Goal: Information Seeking & Learning: Learn about a topic

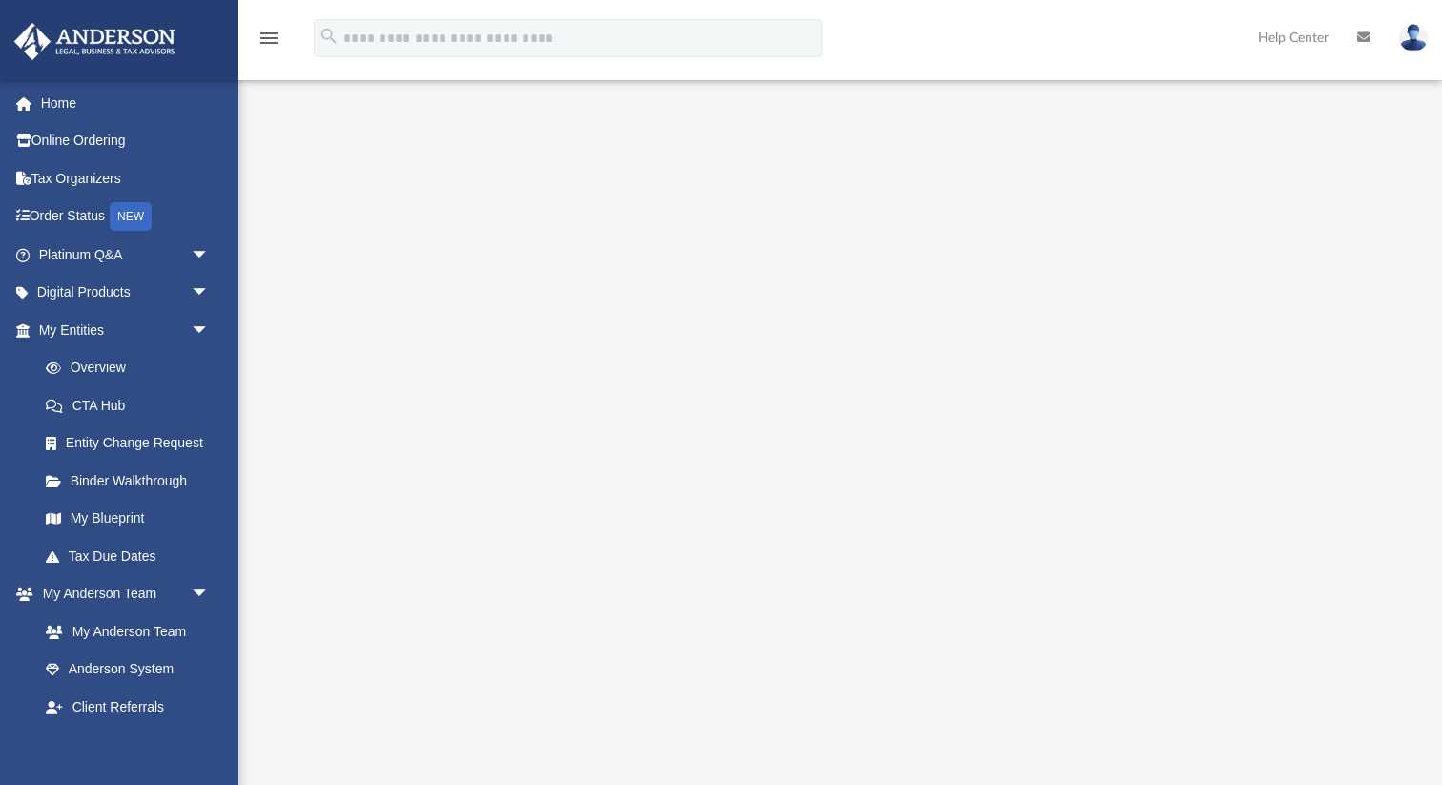
scroll to position [113, 0]
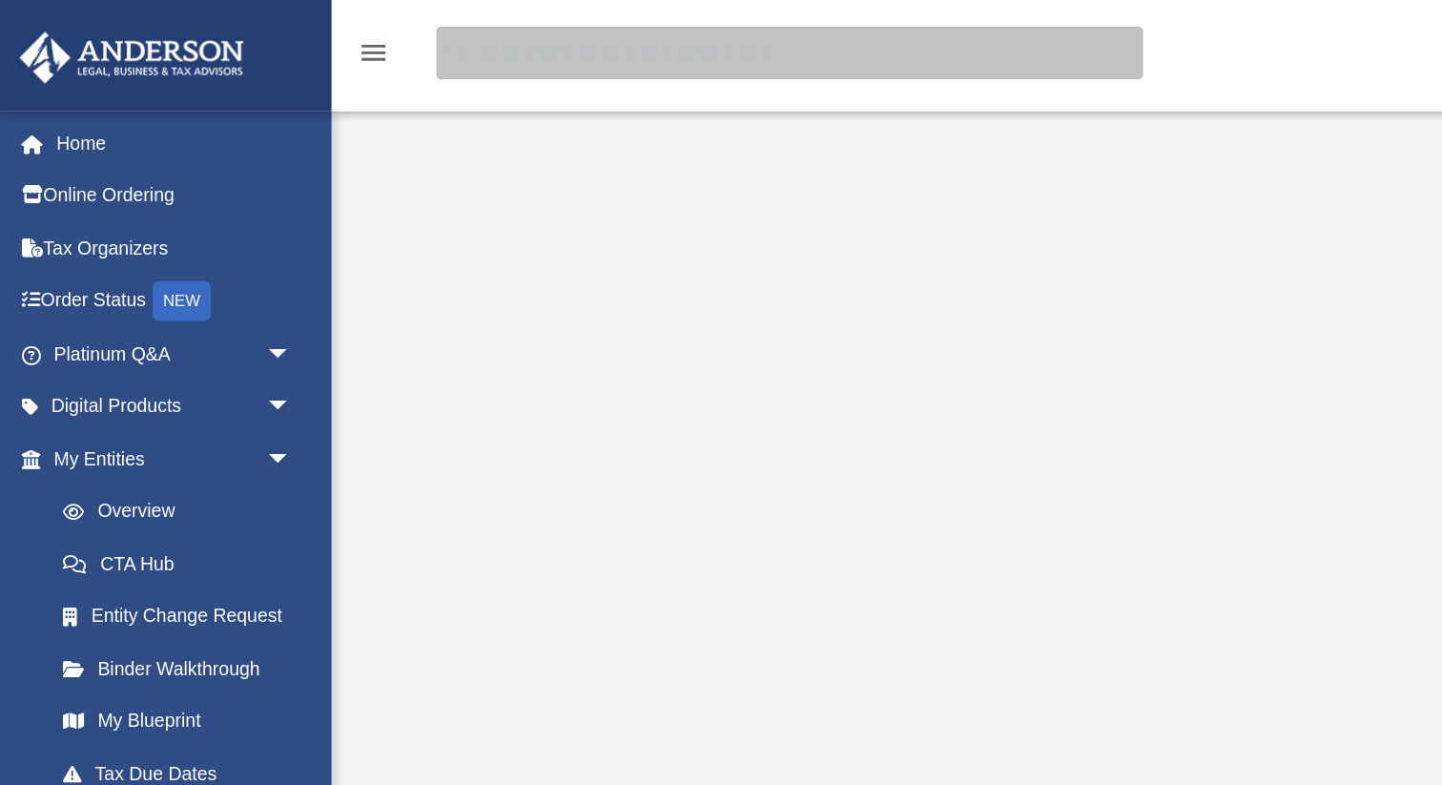
click at [427, 45] on input "search" at bounding box center [568, 38] width 508 height 38
type input "*******"
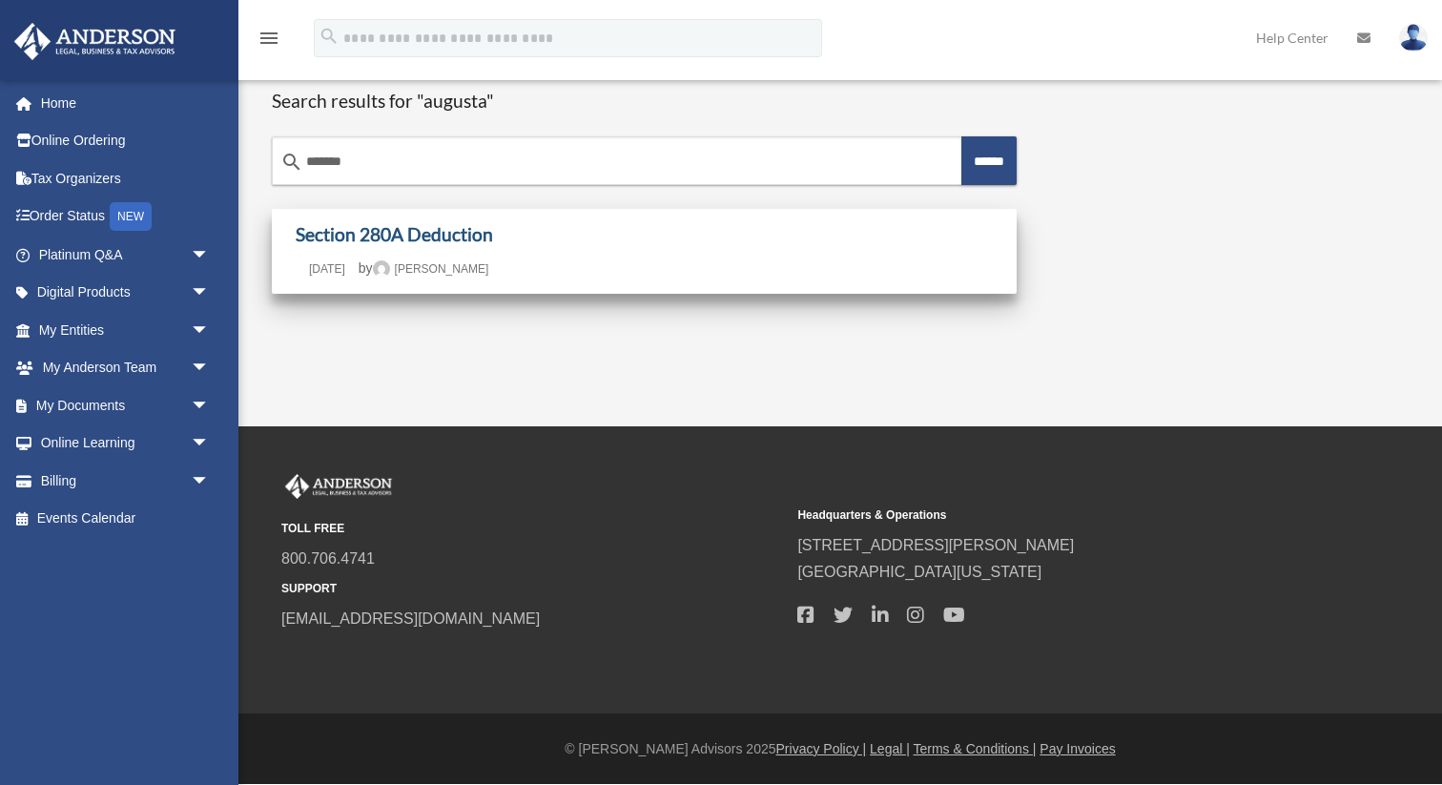
click at [441, 234] on link "Section 280A Deduction" at bounding box center [394, 234] width 197 height 22
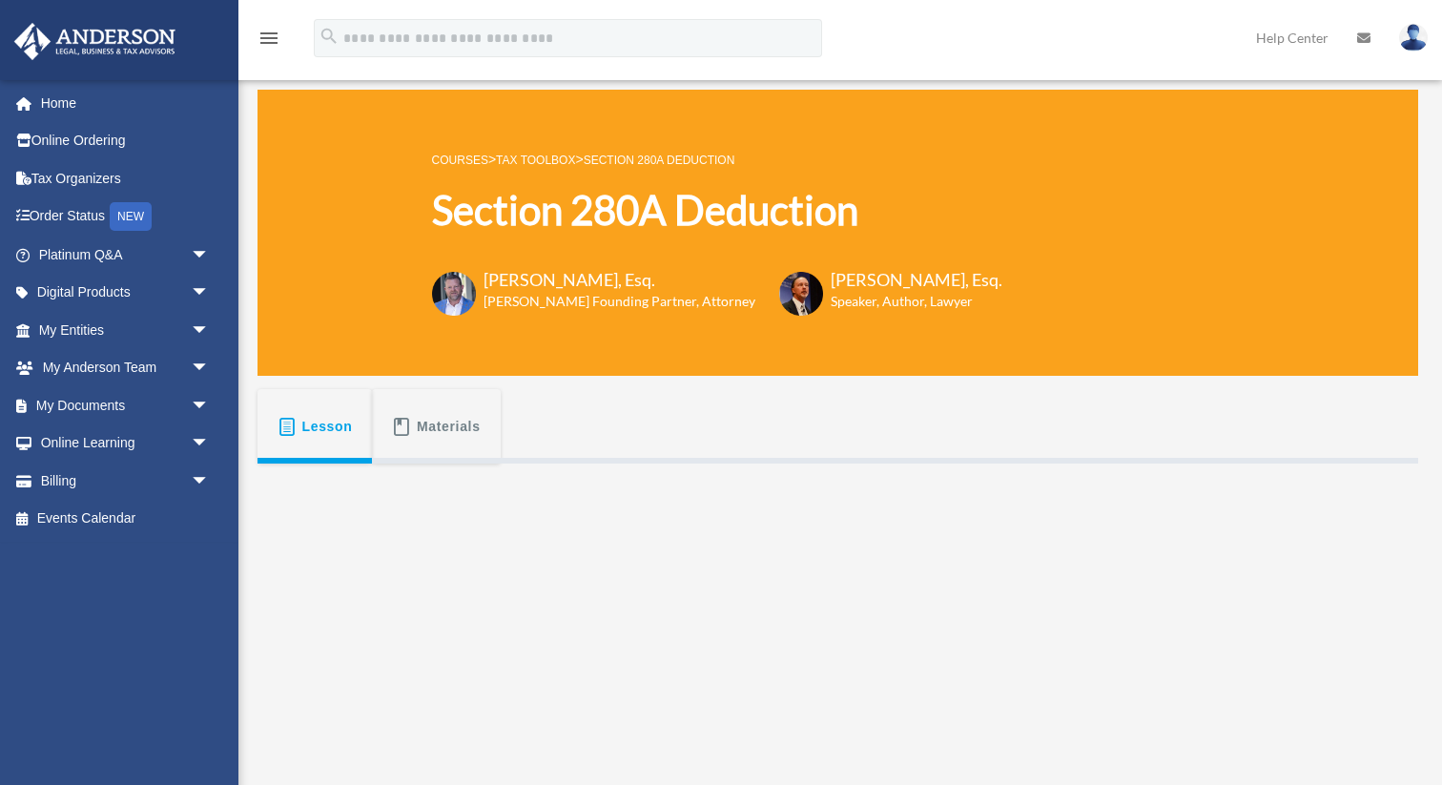
click at [440, 425] on span "Materials" at bounding box center [449, 426] width 64 height 34
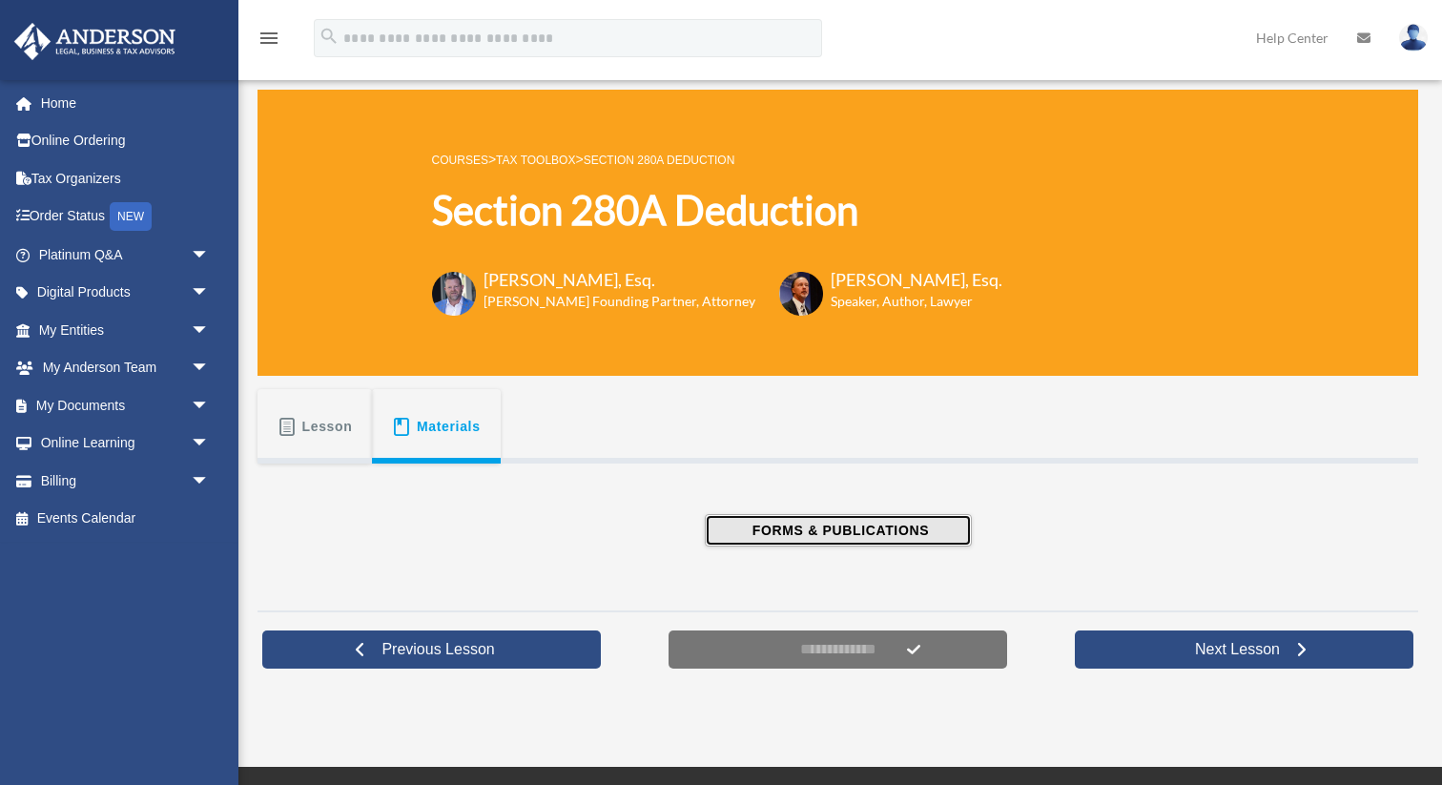
click at [842, 525] on span "FORMS & PUBLICATIONS" at bounding box center [838, 530] width 182 height 19
